Goal: Communication & Community: Answer question/provide support

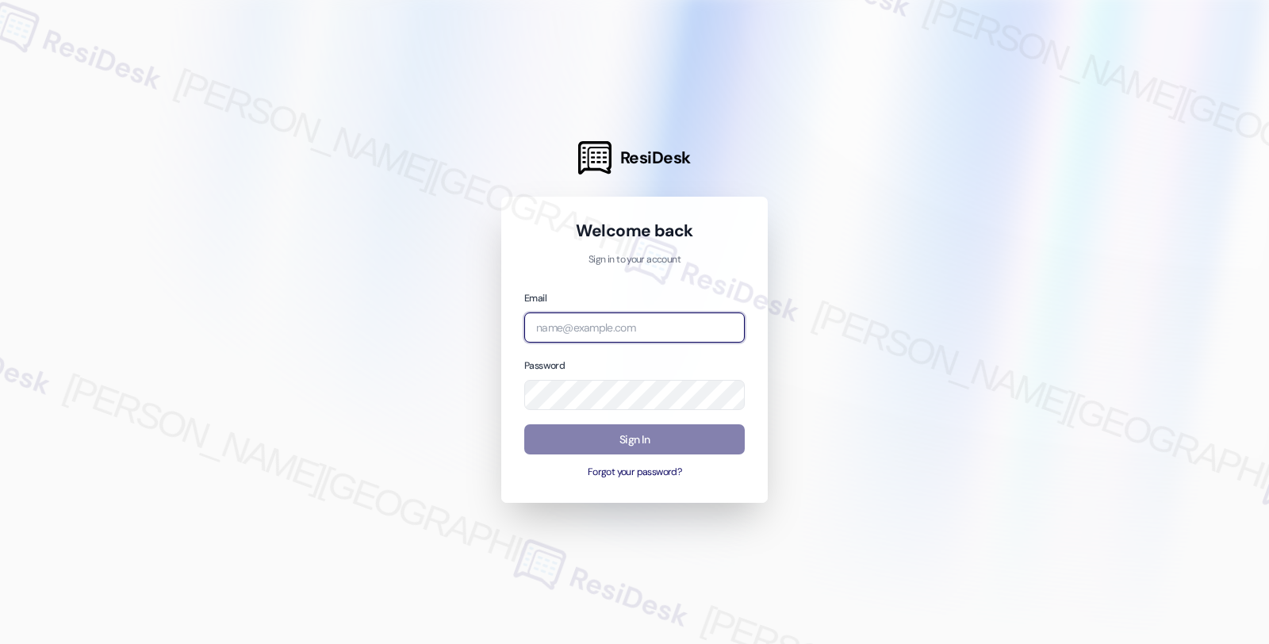
click at [608, 316] on input "email" at bounding box center [634, 328] width 221 height 31
type input "t"
type input "automated-surveys-root_management-fides.[PERSON_NAME]@root_[DOMAIN_NAME]"
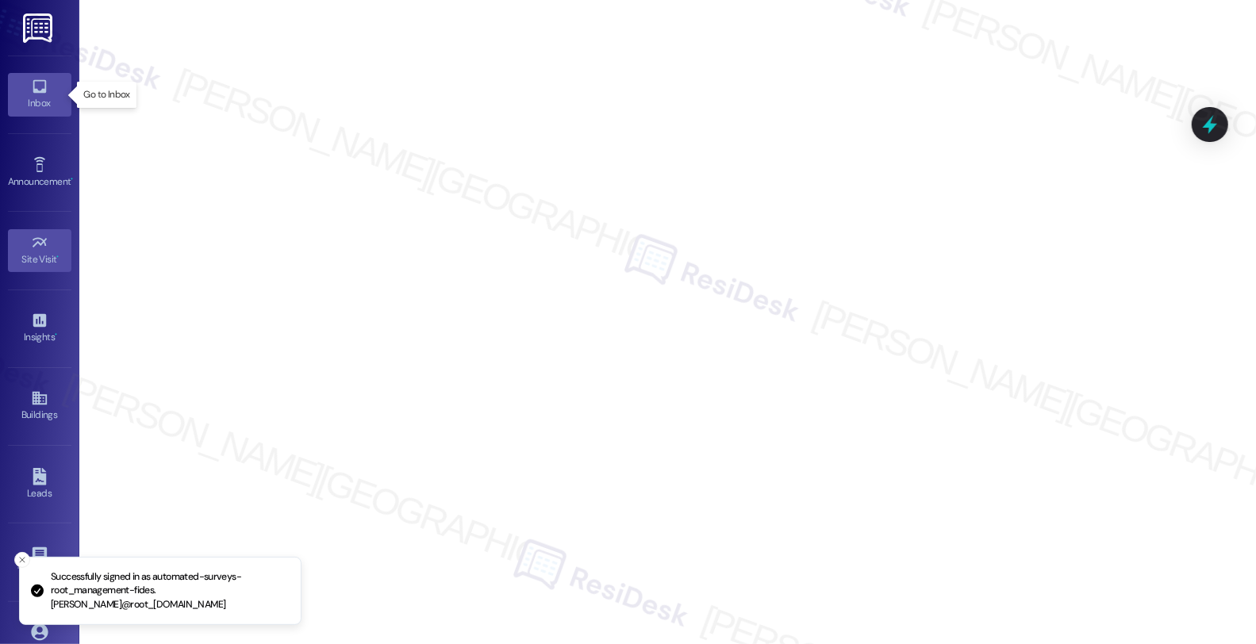
click at [37, 96] on div "Inbox" at bounding box center [39, 103] width 79 height 16
